Goal: Navigation & Orientation: Find specific page/section

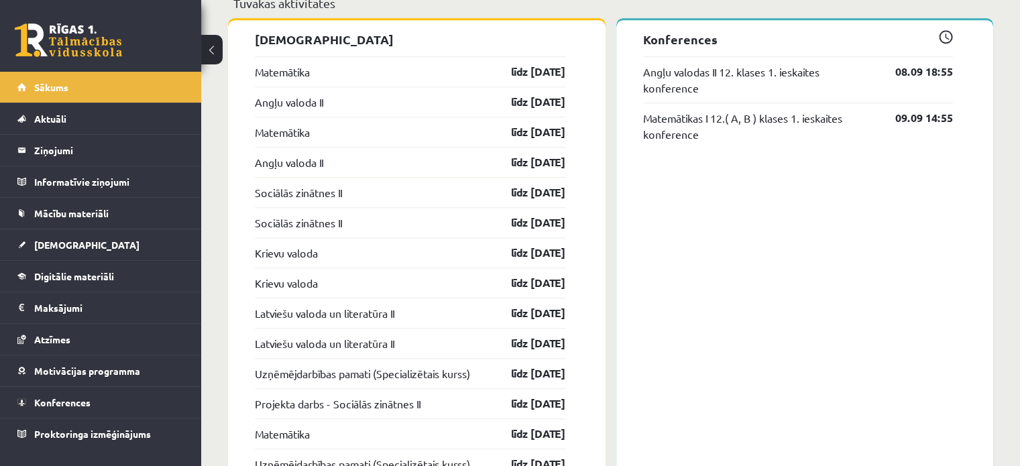
scroll to position [1126, 0]
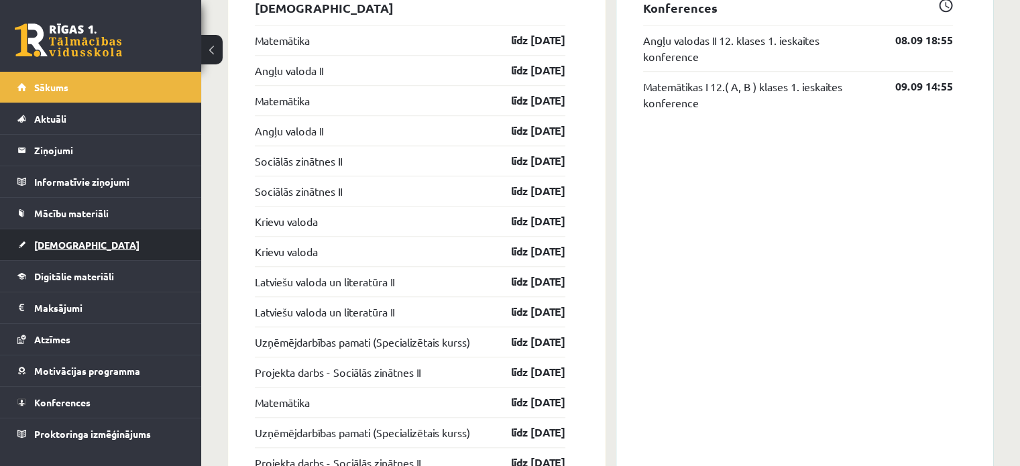
click at [85, 238] on link "[DEMOGRAPHIC_DATA]" at bounding box center [100, 244] width 167 height 31
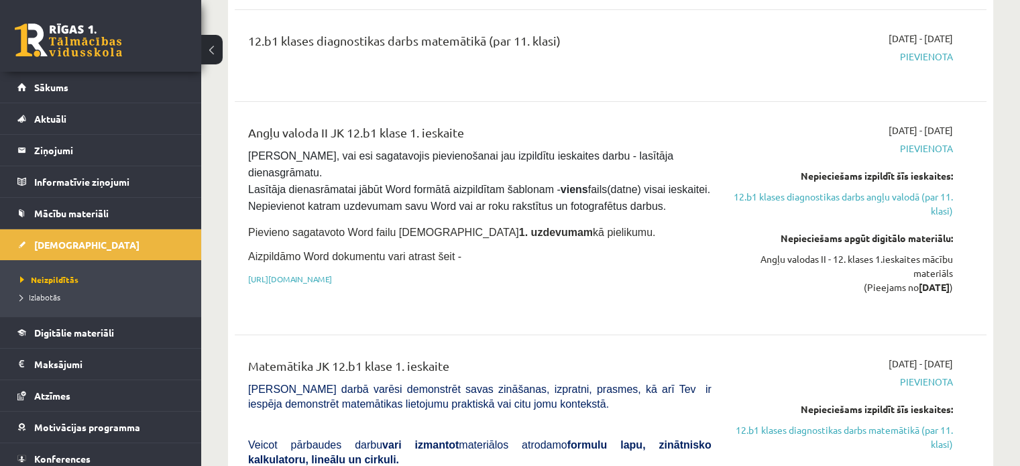
scroll to position [327, 0]
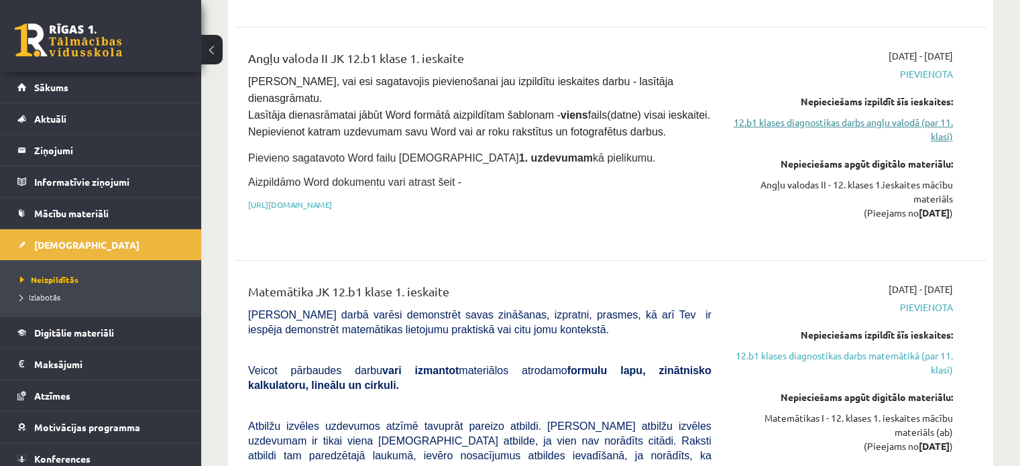
click at [885, 128] on link "12.b1 klases diagnostikas darbs angļu valodā (par 11. klasi)" at bounding box center [842, 129] width 221 height 28
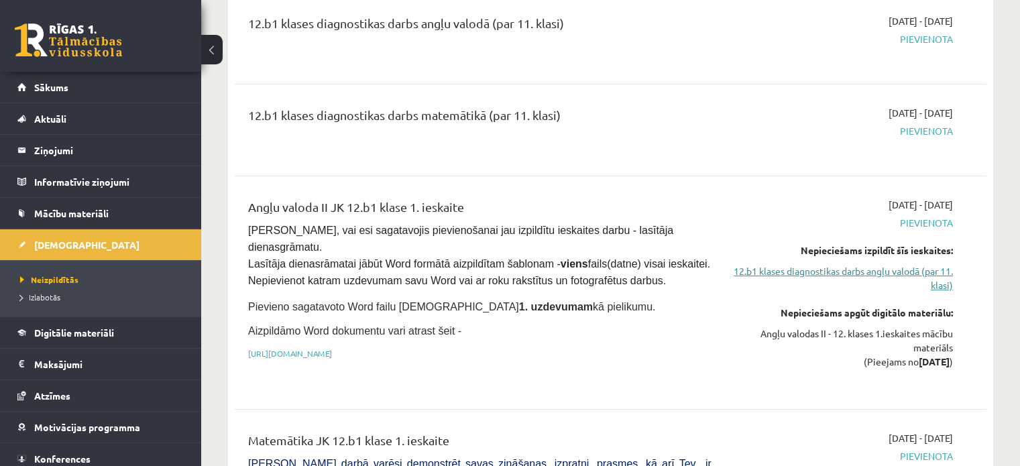
click at [885, 284] on link "12.b1 klases diagnostikas darbs angļu valodā (par 11. klasi)" at bounding box center [842, 278] width 221 height 28
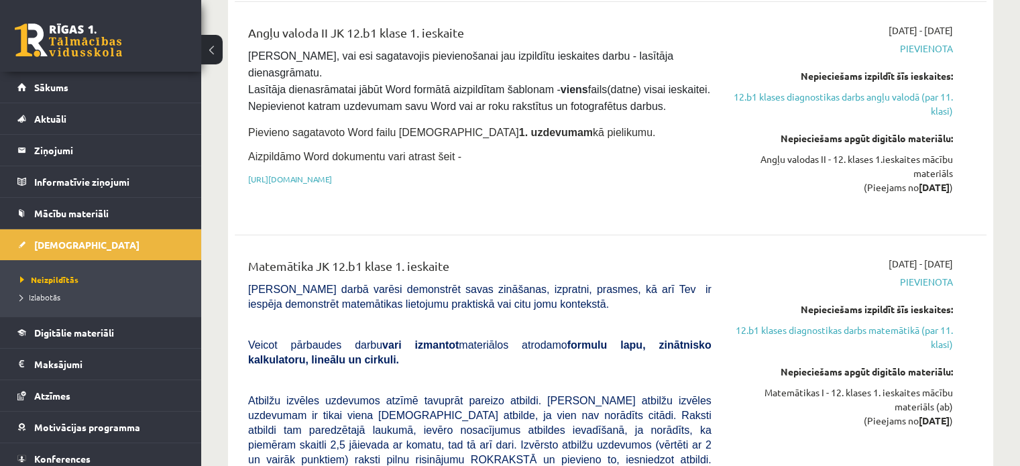
scroll to position [361, 0]
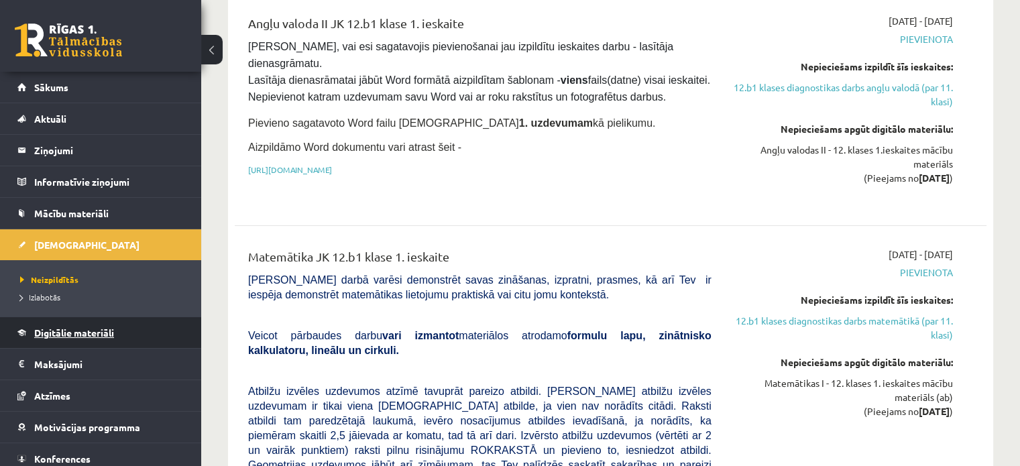
click at [93, 331] on span "Digitālie materiāli" at bounding box center [74, 333] width 80 height 12
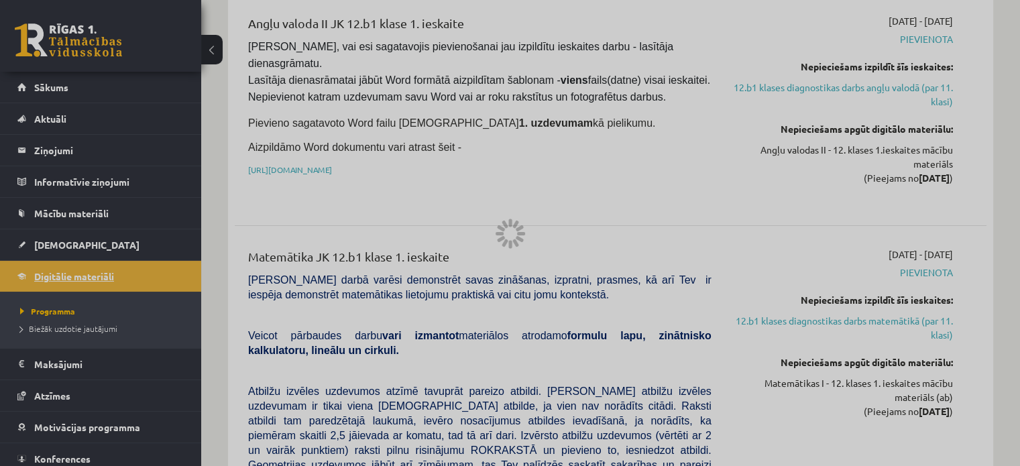
scroll to position [19, 0]
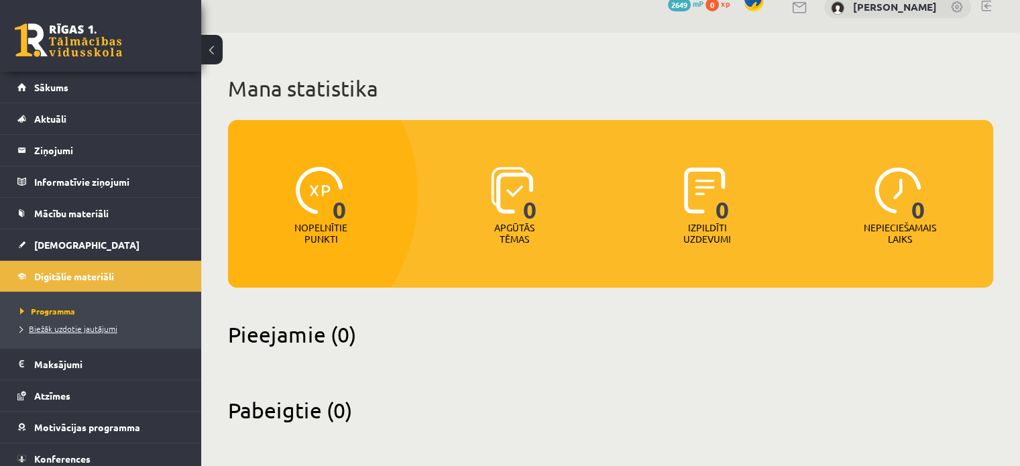
click at [102, 332] on span "Biežāk uzdotie jautājumi" at bounding box center [68, 328] width 97 height 11
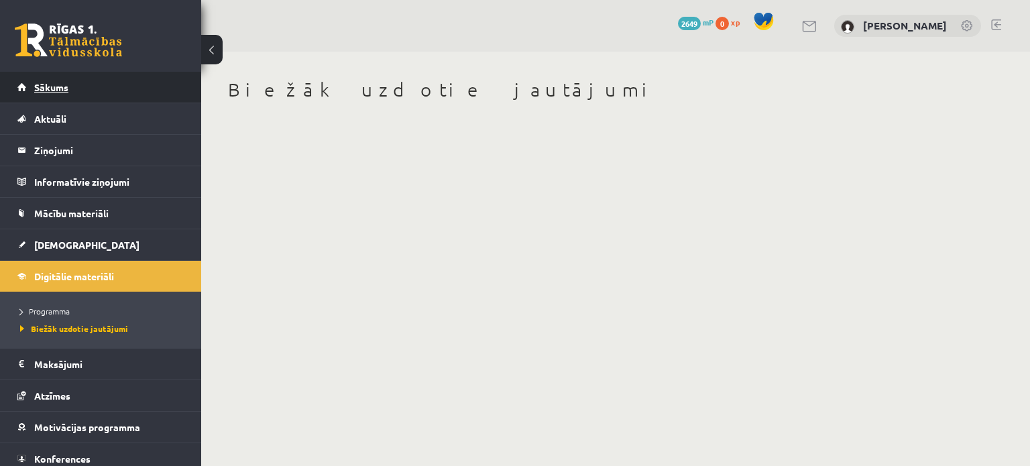
click at [106, 84] on link "Sākums" at bounding box center [100, 87] width 167 height 31
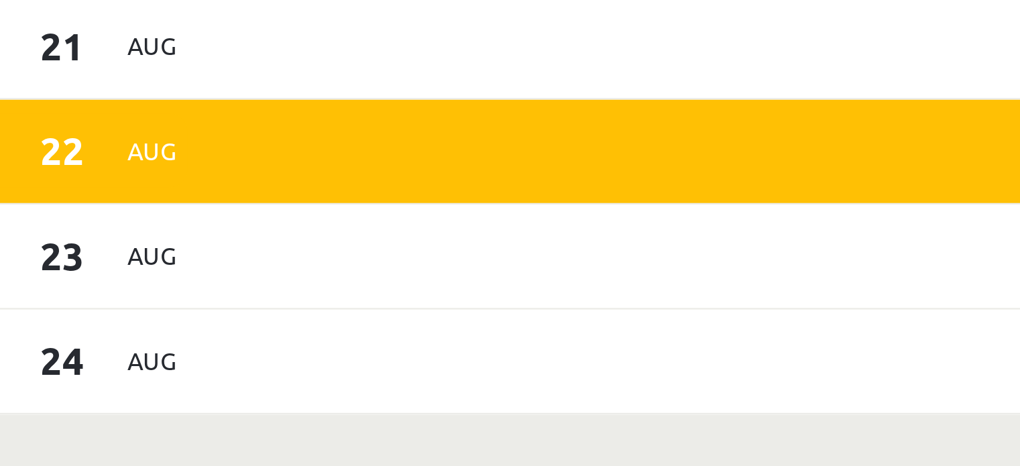
scroll to position [850, 0]
